Goal: Task Accomplishment & Management: Complete application form

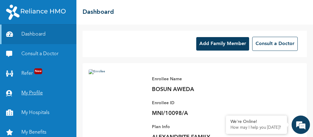
click at [39, 94] on link "My Profile" at bounding box center [38, 93] width 76 height 20
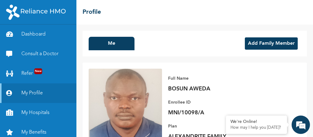
click at [278, 44] on button "Add Family Member" at bounding box center [271, 43] width 53 height 12
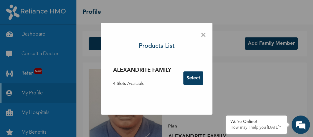
click at [197, 75] on button "Select" at bounding box center [193, 77] width 20 height 13
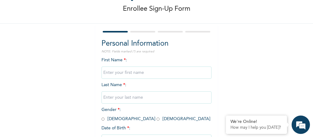
scroll to position [30, 0]
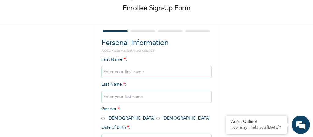
click at [123, 72] on input "text" at bounding box center [156, 72] width 110 height 12
type input "Rachael"
click at [116, 95] on input "text" at bounding box center [156, 96] width 110 height 12
type input "Aweda"
click at [205, 110] on div "First Name * : Rachael Last Name * : Aweda Gender * : Male Female Date of Birth…" at bounding box center [156, 105] width 110 height 99
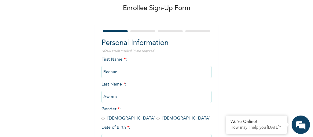
click at [157, 119] on input "radio" at bounding box center [158, 118] width 3 height 6
radio input "true"
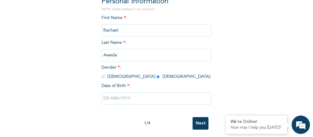
scroll to position [75, 0]
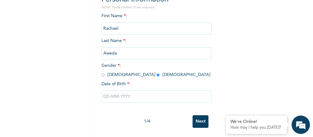
click at [105, 96] on input "text" at bounding box center [156, 96] width 110 height 12
select select "8"
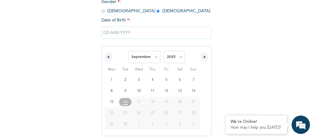
scroll to position [140, 0]
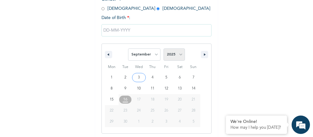
click at [178, 53] on select "2025 2024 2023 2022 2021 2020 2019 2018 2017 2016 2015 2014 2013 2012 2011 2010…" at bounding box center [174, 54] width 21 height 12
select select "1974"
click at [164, 48] on select "2025 2024 2023 2022 2021 2020 2019 2018 2017 2016 2015 2014 2013 2012 2011 2010…" at bounding box center [174, 54] width 21 height 12
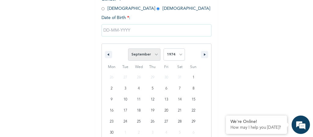
click at [155, 55] on select "January February March April May June July August September October November De…" at bounding box center [144, 54] width 32 height 12
select select "4"
click at [128, 48] on select "January February March April May June July August September October November De…" at bounding box center [144, 54] width 32 height 12
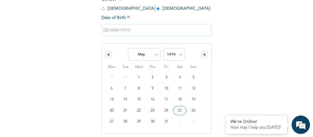
type input "05/25/1974"
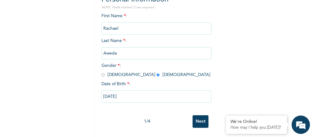
click at [200, 117] on input "Next" at bounding box center [201, 121] width 16 height 13
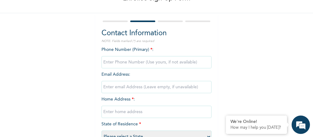
scroll to position [38, 0]
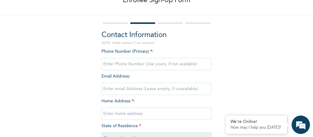
click at [127, 65] on input "phone" at bounding box center [156, 64] width 110 height 12
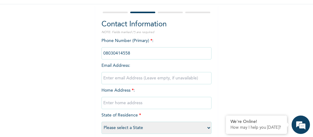
scroll to position [51, 0]
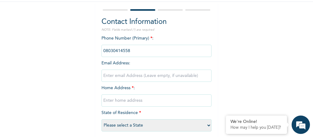
type input "08030414558"
click at [137, 77] on input "email" at bounding box center [156, 75] width 110 height 12
type input "bosun.aweda@gmail.com"
type input "45, Onumini [GEOGRAPHIC_DATA], off [GEOGRAPHIC_DATA]"
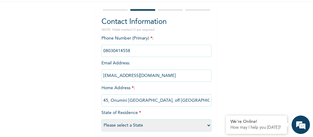
type input "bosun.aweda@gmail.com"
click at [203, 98] on input "45, Onumini [GEOGRAPHIC_DATA], off [GEOGRAPHIC_DATA]" at bounding box center [156, 100] width 110 height 12
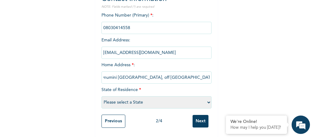
scroll to position [78, 0]
type input "45, Onumini Okpoko Street, off Eligbolo Road, Port Harcourt"
click at [207, 98] on select "Please select a State [PERSON_NAME] (FCT) [PERSON_NAME] Ibom [GEOGRAPHIC_DATA] …" at bounding box center [156, 102] width 110 height 12
select select "33"
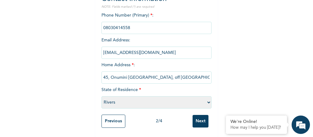
click at [101, 96] on select "Please select a State [PERSON_NAME] (FCT) [PERSON_NAME] Ibom [GEOGRAPHIC_DATA] …" at bounding box center [156, 102] width 110 height 12
click at [197, 115] on input "Next" at bounding box center [201, 121] width 16 height 13
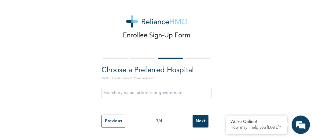
click at [124, 90] on input "text" at bounding box center [156, 93] width 110 height 12
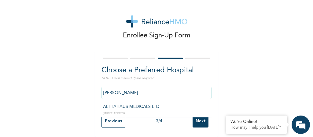
type input "ALTHAHAUS MEDICALS LTD"
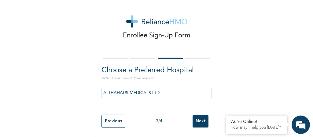
click at [201, 118] on input "Next" at bounding box center [201, 121] width 16 height 13
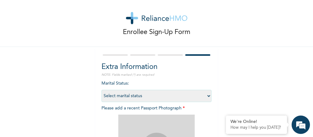
click at [207, 95] on select "Select marital status [DEMOGRAPHIC_DATA] Married [DEMOGRAPHIC_DATA] Widow/[DEMO…" at bounding box center [156, 96] width 110 height 12
select select "2"
click at [101, 90] on select "Select marital status [DEMOGRAPHIC_DATA] Married [DEMOGRAPHIC_DATA] Widow/[DEMO…" at bounding box center [156, 96] width 110 height 12
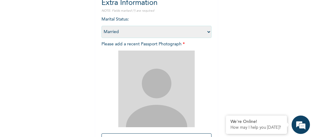
scroll to position [72, 0]
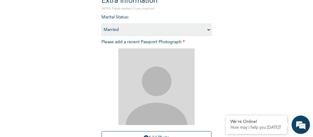
click at [160, 83] on img at bounding box center [156, 86] width 76 height 76
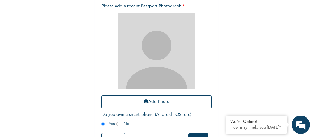
scroll to position [109, 0]
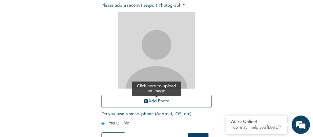
click at [156, 103] on button "Add Photo" at bounding box center [156, 100] width 110 height 13
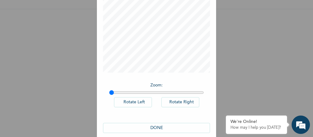
scroll to position [76, 0]
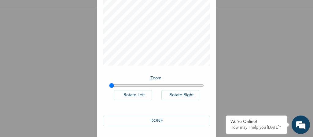
click at [158, 119] on button "DONE" at bounding box center [156, 121] width 107 height 10
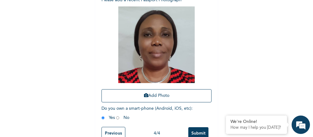
scroll to position [130, 0]
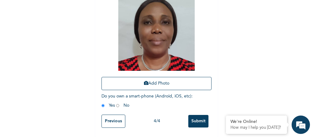
click at [197, 117] on input "Submit" at bounding box center [198, 121] width 20 height 13
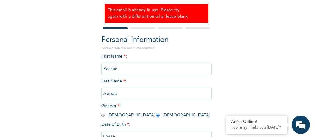
scroll to position [75, 0]
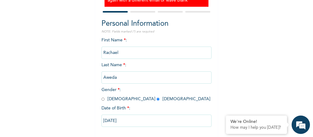
click at [123, 53] on input "Rachael" at bounding box center [156, 52] width 110 height 12
type input "R"
type input "Victory"
click at [136, 119] on input "05/25/1974" at bounding box center [156, 120] width 110 height 12
select select "4"
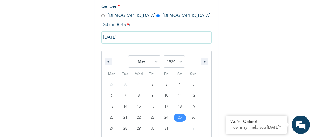
scroll to position [165, 0]
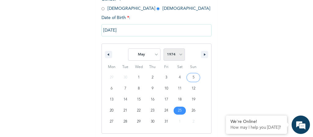
click at [179, 55] on select "2025 2024 2023 2022 2021 2020 2019 2018 2017 2016 2015 2014 2013 2012 2011 2010…" at bounding box center [174, 54] width 21 height 12
select select "2007"
click at [164, 48] on select "2025 2024 2023 2022 2021 2020 2019 2018 2017 2016 2015 2014 2013 2012 2011 2010…" at bounding box center [174, 54] width 21 height 12
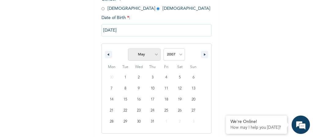
click at [154, 54] on select "January February March April May June July August September October November De…" at bounding box center [144, 54] width 32 height 12
select select "2"
click at [128, 48] on select "January February March April May June July August September October November De…" at bounding box center [144, 54] width 32 height 12
type input "03/21/2007"
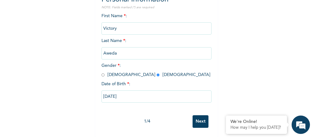
click at [199, 118] on input "Next" at bounding box center [201, 121] width 16 height 13
select select "33"
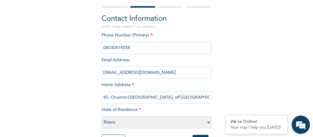
scroll to position [53, 0]
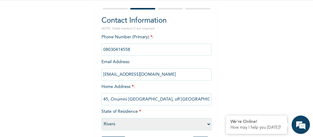
click at [135, 50] on input "phone" at bounding box center [156, 49] width 110 height 12
type input "09039898521"
click at [127, 73] on input "bosun.aweda@gmail.com" at bounding box center [156, 74] width 110 height 12
type input "vickie.queens@gmail.com"
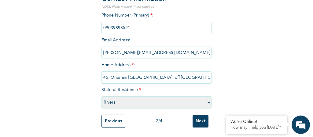
click at [198, 116] on input "Next" at bounding box center [201, 121] width 16 height 13
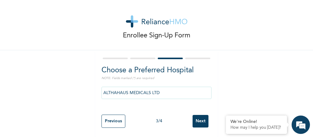
scroll to position [6, 0]
click at [201, 115] on input "Next" at bounding box center [201, 121] width 16 height 13
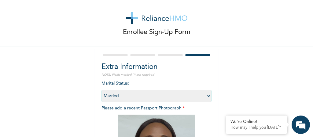
click at [206, 95] on select "Select marital status [DEMOGRAPHIC_DATA] Married [DEMOGRAPHIC_DATA] Widow/[DEMO…" at bounding box center [156, 96] width 110 height 12
select select "1"
click at [101, 90] on select "Select marital status [DEMOGRAPHIC_DATA] Married [DEMOGRAPHIC_DATA] Widow/[DEMO…" at bounding box center [156, 96] width 110 height 12
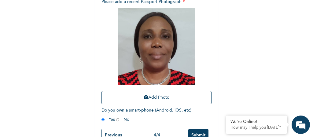
scroll to position [114, 0]
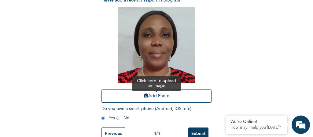
click at [157, 95] on button "Add Photo" at bounding box center [156, 95] width 110 height 13
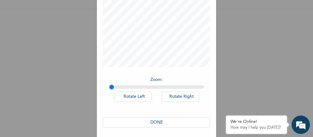
scroll to position [76, 0]
click at [162, 118] on button "DONE" at bounding box center [156, 121] width 107 height 10
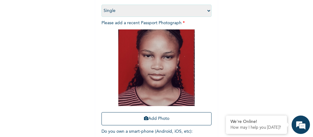
scroll to position [130, 0]
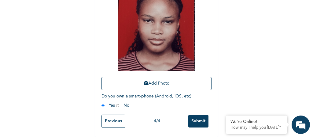
click at [108, 114] on input "Previous" at bounding box center [113, 120] width 24 height 13
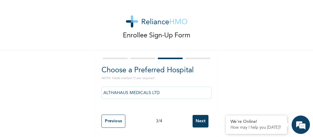
click at [108, 114] on input "Previous" at bounding box center [113, 120] width 24 height 13
select select "33"
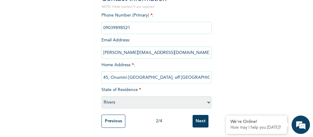
click at [108, 114] on input "Previous" at bounding box center [113, 120] width 24 height 13
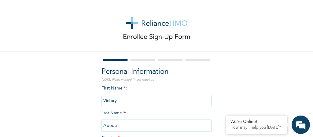
scroll to position [0, 0]
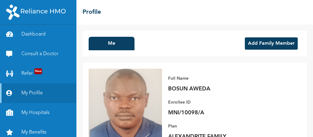
click at [271, 44] on button "Add Family Member" at bounding box center [271, 43] width 53 height 12
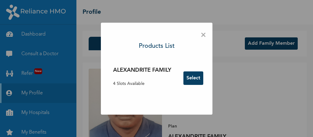
click at [192, 80] on button "Select" at bounding box center [193, 77] width 20 height 13
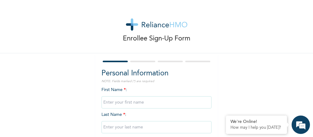
drag, startPoint x: 308, startPoint y: 69, endPoint x: 309, endPoint y: 77, distance: 8.3
click at [309, 77] on div "Enrollee Sign-Up Form Personal Information NOTE: Fields marked (*) are required…" at bounding box center [156, 68] width 313 height 137
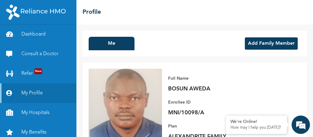
click at [277, 43] on button "Add Family Member" at bounding box center [271, 43] width 53 height 12
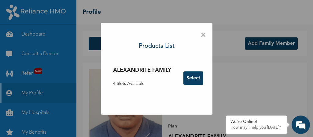
click at [193, 80] on button "Select" at bounding box center [193, 77] width 20 height 13
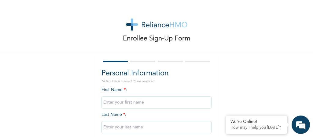
click at [134, 102] on input "text" at bounding box center [156, 102] width 110 height 12
type input "r"
click at [135, 115] on div "First Name * : Rachael Last Name * : Gender * : Male Female Date of Birth * :" at bounding box center [156, 136] width 110 height 99
click at [131, 103] on input "Rachael" at bounding box center [156, 102] width 110 height 12
type input "Rachael"
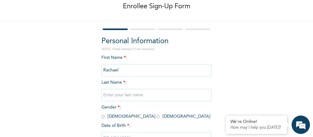
scroll to position [39, 0]
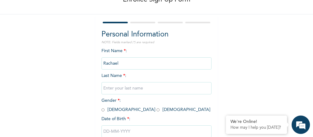
click at [148, 88] on input "text" at bounding box center [156, 88] width 110 height 12
type input "Aweda"
click at [248, 91] on div "Enrollee Sign-Up Form Personal Information NOTE: Fields marked (*) are required…" at bounding box center [156, 66] width 313 height 210
click at [157, 110] on input "radio" at bounding box center [158, 110] width 3 height 6
radio input "true"
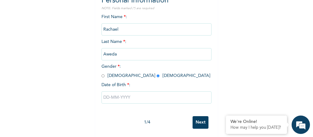
scroll to position [77, 0]
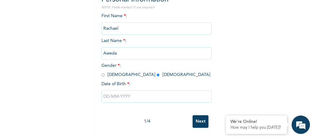
click at [105, 94] on input "text" at bounding box center [156, 96] width 110 height 12
select select "8"
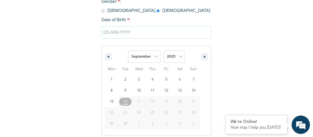
scroll to position [140, 0]
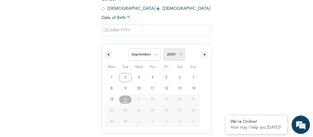
click at [180, 57] on select "2025 2024 2023 2022 2021 2020 2019 2018 2017 2016 2015 2014 2013 2012 2011 2010…" at bounding box center [174, 54] width 21 height 12
select select "1974"
click at [164, 48] on select "2025 2024 2023 2022 2021 2020 2019 2018 2017 2016 2015 2014 2013 2012 2011 2010…" at bounding box center [174, 54] width 21 height 12
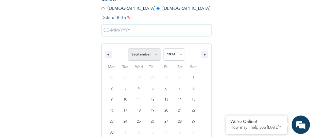
click at [156, 54] on select "January February March April May June July August September October November De…" at bounding box center [144, 54] width 32 height 12
select select "4"
click at [128, 48] on select "January February March April May June July August September October November De…" at bounding box center [144, 54] width 32 height 12
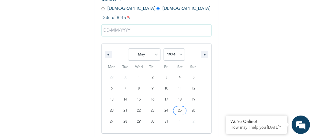
type input "05/25/1974"
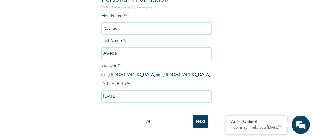
click at [201, 118] on input "Next" at bounding box center [201, 121] width 16 height 13
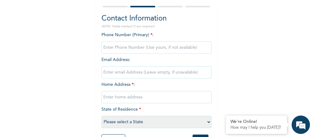
scroll to position [54, 0]
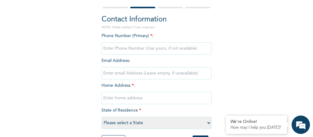
click at [130, 50] on input "phone" at bounding box center [156, 48] width 110 height 12
type input "2348030414558"
click at [118, 74] on input "email" at bounding box center [156, 73] width 110 height 12
click at [223, 59] on div "Enrollee Sign-Up Form Contact Information NOTE: Fields marked (*) are required …" at bounding box center [156, 51] width 313 height 211
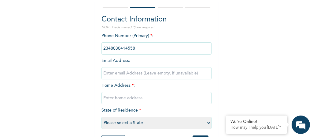
click at [122, 95] on input "text" at bounding box center [156, 98] width 110 height 12
type input "45, Onumini [GEOGRAPHIC_DATA], off [GEOGRAPHIC_DATA]"
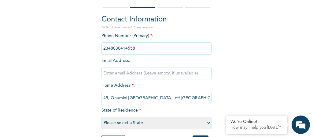
select select "33"
click at [197, 97] on input "45, Onumini Okpoko Street, off Eligbolo Road, Rumuoduamaya Port HArcourt" at bounding box center [156, 98] width 110 height 12
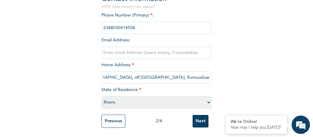
type input "45, Onumini Okpoko Street, off Eligbolo Road, Rumuoduamaya Port Harcourt"
click at [198, 117] on input "Next" at bounding box center [201, 121] width 16 height 13
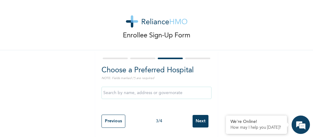
click at [170, 89] on input "text" at bounding box center [156, 93] width 110 height 12
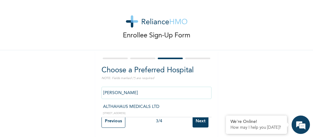
type input "ALTHAHAUS MEDICALS LTD"
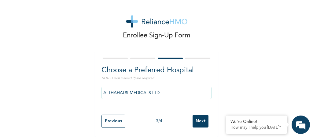
click at [201, 116] on input "Next" at bounding box center [201, 121] width 16 height 13
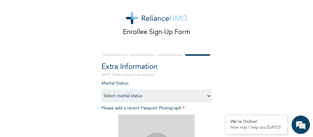
click at [198, 98] on select "Select marital status [DEMOGRAPHIC_DATA] Married [DEMOGRAPHIC_DATA] Widow/[DEMO…" at bounding box center [156, 96] width 110 height 12
select select "2"
click at [101, 90] on select "Select marital status [DEMOGRAPHIC_DATA] Married [DEMOGRAPHIC_DATA] Widow/[DEMO…" at bounding box center [156, 96] width 110 height 12
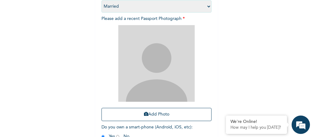
scroll to position [96, 0]
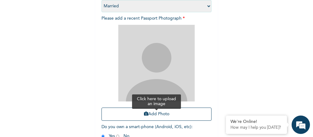
click at [155, 114] on button "Add Photo" at bounding box center [156, 113] width 110 height 13
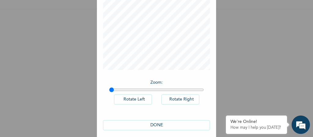
scroll to position [76, 0]
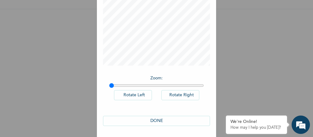
click at [159, 117] on button "DONE" at bounding box center [156, 121] width 107 height 10
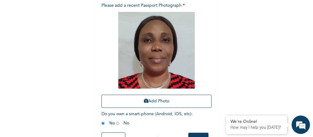
scroll to position [130, 0]
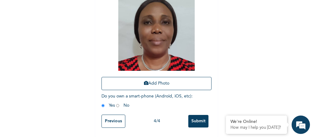
click at [199, 117] on input "Submit" at bounding box center [198, 121] width 20 height 13
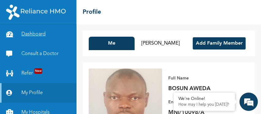
click at [40, 34] on link "Dashboard" at bounding box center [38, 34] width 76 height 20
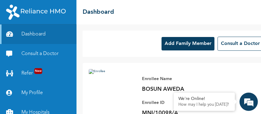
click at [161, 43] on button "Add Family Member" at bounding box center [187, 43] width 53 height 13
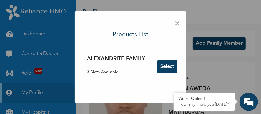
click at [179, 25] on span "×" at bounding box center [177, 23] width 6 height 13
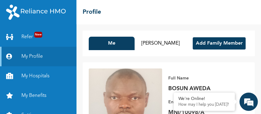
scroll to position [47, 0]
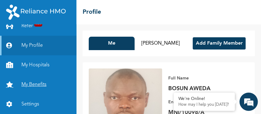
click at [46, 88] on link "My Benefits" at bounding box center [38, 85] width 76 height 20
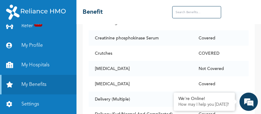
scroll to position [1094, 0]
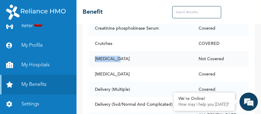
drag, startPoint x: 116, startPoint y: 76, endPoint x: 94, endPoint y: 76, distance: 22.9
click at [94, 67] on td "Cystoscopy" at bounding box center [141, 58] width 104 height 15
copy td "Cystoscopy"
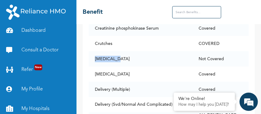
scroll to position [0, 0]
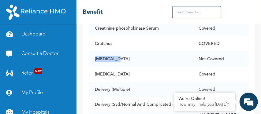
click at [39, 34] on link "Dashboard" at bounding box center [38, 34] width 76 height 20
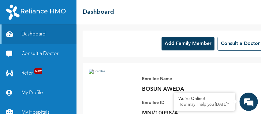
click at [169, 41] on button "Add Family Member" at bounding box center [187, 43] width 53 height 13
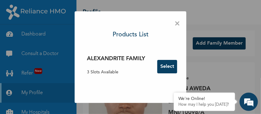
click at [160, 61] on button "Select" at bounding box center [167, 66] width 20 height 13
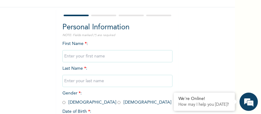
scroll to position [46, 0]
click at [105, 58] on input "text" at bounding box center [117, 56] width 110 height 12
type input "v"
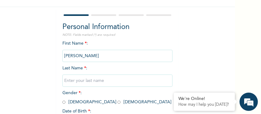
type input "Victory"
click at [70, 80] on input "text" at bounding box center [117, 81] width 110 height 12
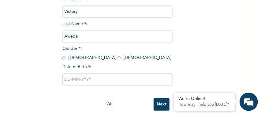
scroll to position [91, 0]
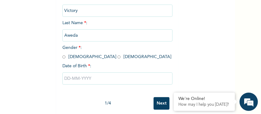
type input "Aweda"
click at [117, 56] on input "radio" at bounding box center [118, 57] width 3 height 6
radio input "true"
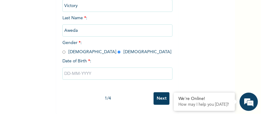
click at [68, 70] on input "text" at bounding box center [117, 74] width 110 height 12
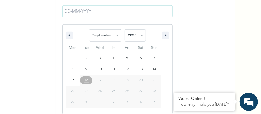
scroll to position [162, 0]
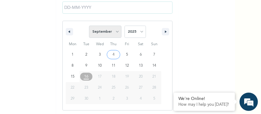
click at [117, 37] on select "January February March April May June July August September October November De…" at bounding box center [105, 32] width 32 height 12
select select "2"
click at [89, 26] on select "January February March April May June July August September October November De…" at bounding box center [105, 32] width 32 height 12
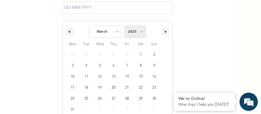
click at [139, 35] on select "2025 2024 2023 2022 2021 2020 2019 2018 2017 2016 2015 2014 2013 2012 2011 2010…" at bounding box center [134, 32] width 21 height 12
select select "2007"
click at [124, 26] on select "2025 2024 2023 2022 2021 2020 2019 2018 2017 2016 2015 2014 2013 2012 2011 2010…" at bounding box center [134, 32] width 21 height 12
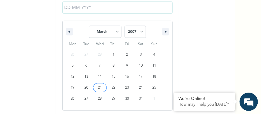
type input "03/21/2007"
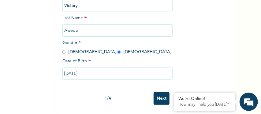
scroll to position [99, 0]
click at [163, 93] on input "Next" at bounding box center [161, 98] width 16 height 13
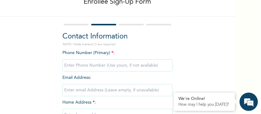
scroll to position [36, 0]
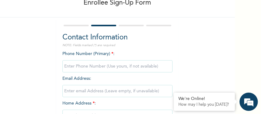
click at [122, 69] on input "phone" at bounding box center [117, 66] width 110 height 12
click at [100, 73] on div "Phone Number (Primary) * : Email Address : Home Address * : State of Residence …" at bounding box center [117, 100] width 110 height 99
click at [86, 66] on input "phone" at bounding box center [117, 66] width 110 height 12
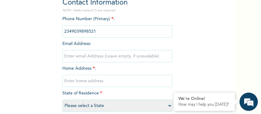
scroll to position [71, 0]
type input "2349039898521"
click at [88, 83] on input "text" at bounding box center [117, 81] width 110 height 12
type input "45, Onumini [GEOGRAPHIC_DATA], off [GEOGRAPHIC_DATA]"
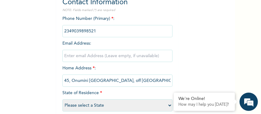
select select "33"
click at [158, 81] on input "45, Onumini Okpoko Street, off Eligbolo Road, Rumuodumaya, Port HArcourt" at bounding box center [117, 81] width 110 height 12
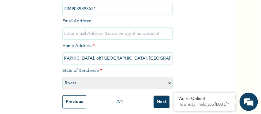
scroll to position [100, 0]
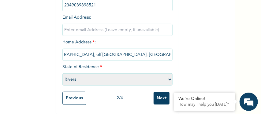
type input "45, Onumini Okpoko Street, off Eligbolo Road, Rumuodumaya, Port Harcourt"
click at [154, 78] on select "Please select a State [PERSON_NAME] (FCT) [PERSON_NAME] Ibom [GEOGRAPHIC_DATA] …" at bounding box center [117, 79] width 110 height 12
click at [62, 73] on select "Please select a State [PERSON_NAME] (FCT) [PERSON_NAME] Ibom [GEOGRAPHIC_DATA] …" at bounding box center [117, 79] width 110 height 12
click at [158, 96] on input "Next" at bounding box center [161, 98] width 16 height 13
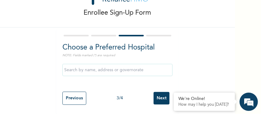
scroll to position [29, 0]
click at [113, 69] on input "text" at bounding box center [117, 70] width 110 height 12
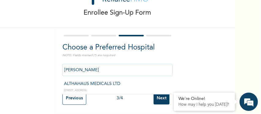
type input "ALTHAHAUS MEDICALS LTD"
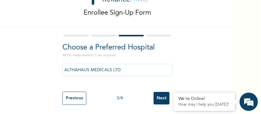
click at [159, 95] on input "Next" at bounding box center [161, 98] width 16 height 13
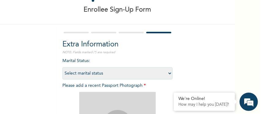
click at [167, 72] on select "Select marital status [DEMOGRAPHIC_DATA] Married [DEMOGRAPHIC_DATA] Widow/[DEMO…" at bounding box center [117, 73] width 110 height 12
select select "1"
click at [62, 67] on select "Select marital status [DEMOGRAPHIC_DATA] Married [DEMOGRAPHIC_DATA] Widow/[DEMO…" at bounding box center [117, 73] width 110 height 12
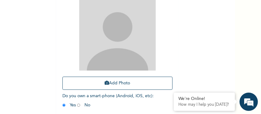
scroll to position [132, 0]
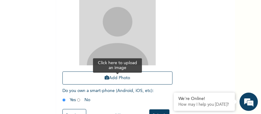
click at [116, 79] on button "Add Photo" at bounding box center [117, 78] width 110 height 13
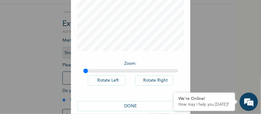
scroll to position [99, 0]
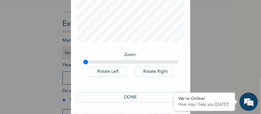
click at [142, 97] on button "DONE" at bounding box center [130, 97] width 107 height 10
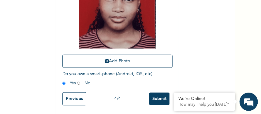
scroll to position [153, 0]
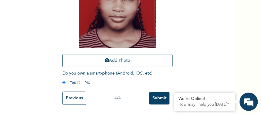
click at [159, 93] on input "Submit" at bounding box center [159, 98] width 20 height 13
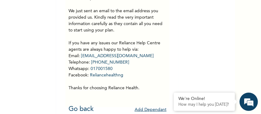
scroll to position [100, 0]
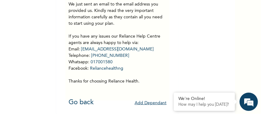
click at [153, 100] on button "Add Dependant" at bounding box center [151, 102] width 32 height 9
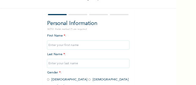
scroll to position [42, 0]
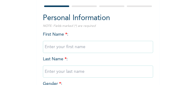
click at [80, 50] on input "text" at bounding box center [98, 47] width 110 height 12
type input "Faith"
click at [65, 74] on input "text" at bounding box center [98, 72] width 110 height 12
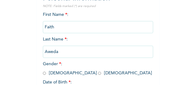
scroll to position [64, 0]
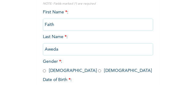
type input "Aweda"
click at [98, 72] on input "radio" at bounding box center [99, 71] width 3 height 6
radio input "true"
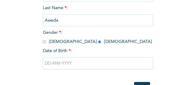
scroll to position [94, 0]
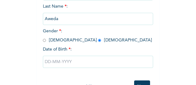
click at [48, 64] on input "text" at bounding box center [98, 62] width 110 height 12
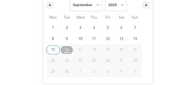
scroll to position [177, 0]
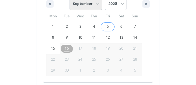
click at [97, 5] on select "January February March April May June July August September October November De…" at bounding box center [85, 4] width 32 height 12
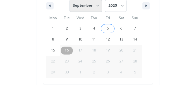
select select "7"
click at [69, 0] on select "January February March April May June July August September October November De…" at bounding box center [85, 6] width 32 height 12
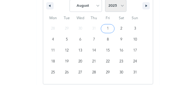
click at [120, 6] on select "2025 2024 2023 2022 2021 2020 2019 2018 2017 2016 2015 2014 2013 2012 2011 2010…" at bounding box center [115, 6] width 21 height 12
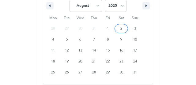
select select "2008"
click at [105, 0] on select "2025 2024 2023 2022 2021 2020 2019 2018 2017 2016 2015 2014 2013 2012 2011 2010…" at bounding box center [115, 6] width 21 height 12
type input "08/08/2008"
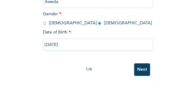
scroll to position [114, 0]
click at [141, 66] on input "Next" at bounding box center [142, 70] width 16 height 13
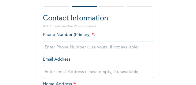
scroll to position [40, 0]
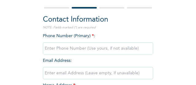
click at [72, 50] on input "phone" at bounding box center [98, 48] width 110 height 12
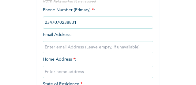
scroll to position [72, 0]
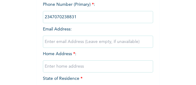
type input "2347070238831"
click at [51, 67] on input "text" at bounding box center [98, 67] width 110 height 12
type input "45, Onumini [GEOGRAPHIC_DATA], off [GEOGRAPHIC_DATA]"
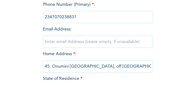
type input "bosun.aweda@gmail.com"
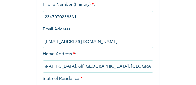
scroll to position [0, 39]
type input "45, Onumini [GEOGRAPHIC_DATA], off [GEOGRAPHIC_DATA], [GEOGRAPHIC_DATA]"
click at [100, 42] on input "bosun.aweda@gmail.com" at bounding box center [98, 42] width 110 height 12
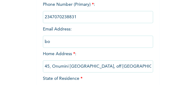
type input "b"
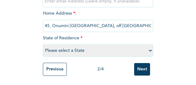
scroll to position [114, 0]
click at [148, 48] on select "Please select a State [PERSON_NAME] (FCT) [PERSON_NAME] Ibom [GEOGRAPHIC_DATA] …" at bounding box center [98, 51] width 110 height 12
select select "33"
click at [43, 45] on select "Please select a State [PERSON_NAME] (FCT) [PERSON_NAME] Ibom [GEOGRAPHIC_DATA] …" at bounding box center [98, 51] width 110 height 12
click at [144, 67] on input "Next" at bounding box center [142, 69] width 16 height 13
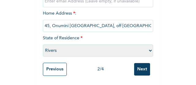
scroll to position [43, 0]
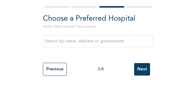
click at [95, 40] on input "text" at bounding box center [98, 41] width 110 height 12
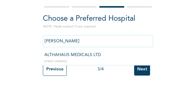
type input "ALTHAHAUS MEDICALS LTD"
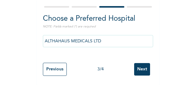
click at [140, 67] on input "Next" at bounding box center [142, 69] width 16 height 13
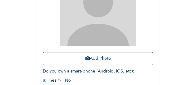
scroll to position [139, 0]
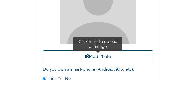
click at [101, 57] on button "Add Photo" at bounding box center [98, 56] width 110 height 13
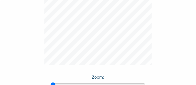
scroll to position [122, 0]
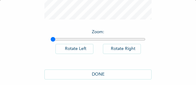
click at [97, 73] on button "DONE" at bounding box center [97, 75] width 107 height 10
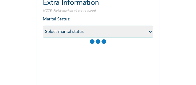
click at [145, 32] on select "Select marital status [DEMOGRAPHIC_DATA] Married [DEMOGRAPHIC_DATA] Widow/[DEMO…" at bounding box center [98, 32] width 110 height 12
select select "1"
click at [43, 26] on select "Select marital status [DEMOGRAPHIC_DATA] Married [DEMOGRAPHIC_DATA] Widow/[DEMO…" at bounding box center [98, 32] width 110 height 12
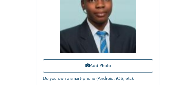
scroll to position [166, 0]
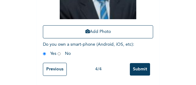
click at [140, 68] on input "Submit" at bounding box center [140, 69] width 20 height 13
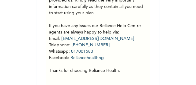
scroll to position [114, 0]
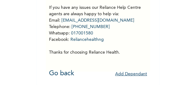
click at [132, 72] on button "Add Dependant" at bounding box center [131, 74] width 32 height 9
click at [134, 72] on button "Add Dependant" at bounding box center [131, 74] width 32 height 9
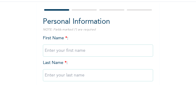
scroll to position [44, 0]
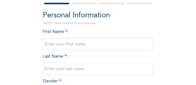
click at [81, 45] on input "text" at bounding box center [98, 44] width 110 height 12
type input "\"
type input "[PERSON_NAME]"
click at [62, 70] on input "text" at bounding box center [98, 69] width 110 height 12
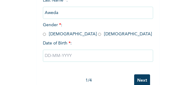
scroll to position [103, 0]
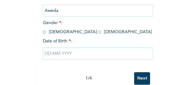
type input "Aweda"
click at [98, 33] on input "radio" at bounding box center [99, 32] width 3 height 6
radio input "true"
click at [68, 53] on input "text" at bounding box center [98, 54] width 110 height 12
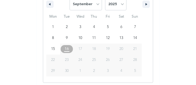
scroll to position [177, 0]
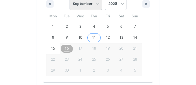
click at [97, 3] on select "January February March April May June July August September October November De…" at bounding box center [85, 4] width 32 height 12
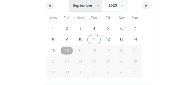
select select "2"
click at [69, 0] on select "January February March April May June July August September October November De…" at bounding box center [85, 6] width 32 height 12
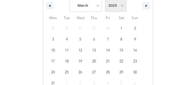
click at [120, 5] on select "2025 2024 2023 2022 2021 2020 2019 2018 2017 2016 2015 2014 2013 2012 2011 2010…" at bounding box center [115, 6] width 21 height 12
select select "2012"
click at [105, 0] on select "2025 2024 2023 2022 2021 2020 2019 2018 2017 2016 2015 2014 2013 2012 2011 2010…" at bounding box center [115, 6] width 21 height 12
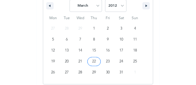
type input "[DATE]"
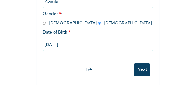
scroll to position [114, 0]
click at [132, 64] on div "1 / 4 Next" at bounding box center [98, 70] width 110 height 19
click at [140, 68] on input "Next" at bounding box center [142, 70] width 16 height 13
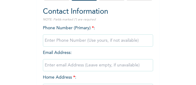
scroll to position [48, 0]
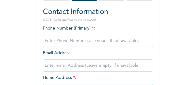
click at [102, 42] on input "phone" at bounding box center [98, 41] width 110 height 12
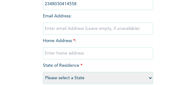
scroll to position [86, 0]
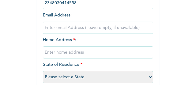
type input "2348030414558"
click at [75, 55] on input "text" at bounding box center [98, 52] width 110 height 12
type input "45, Onumini [GEOGRAPHIC_DATA], off [GEOGRAPHIC_DATA]"
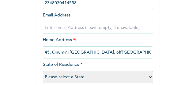
select select "33"
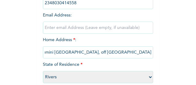
scroll to position [0, 23]
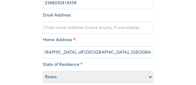
type input "45, Onumini [GEOGRAPHIC_DATA], off [GEOGRAPHIC_DATA], [GEOGRAPHIC_DATA]"
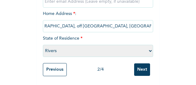
scroll to position [114, 0]
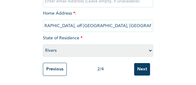
click at [144, 67] on input "Next" at bounding box center [142, 69] width 16 height 13
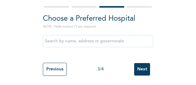
scroll to position [43, 0]
click at [80, 39] on input "text" at bounding box center [98, 41] width 110 height 12
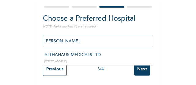
type input "ALTHAHAUS MEDICALS LTD"
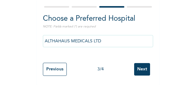
click at [142, 67] on input "Next" at bounding box center [142, 69] width 16 height 13
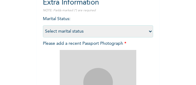
scroll to position [58, 0]
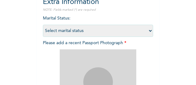
click at [148, 29] on select "Select marital status [DEMOGRAPHIC_DATA] Married [DEMOGRAPHIC_DATA] Widow/[DEMO…" at bounding box center [98, 31] width 110 height 12
select select "1"
click at [43, 25] on select "Select marital status [DEMOGRAPHIC_DATA] Married [DEMOGRAPHIC_DATA] Widow/[DEMO…" at bounding box center [98, 31] width 110 height 12
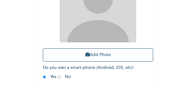
scroll to position [142, 0]
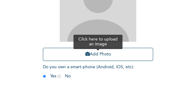
click at [105, 54] on button "Add Photo" at bounding box center [98, 54] width 110 height 13
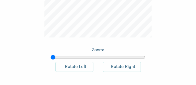
scroll to position [122, 0]
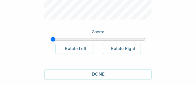
click at [96, 74] on button "DONE" at bounding box center [97, 75] width 107 height 10
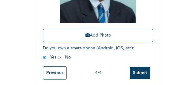
scroll to position [166, 0]
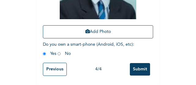
click at [142, 67] on input "Submit" at bounding box center [140, 69] width 20 height 13
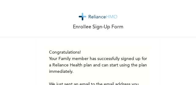
scroll to position [0, 0]
